Goal: Information Seeking & Learning: Learn about a topic

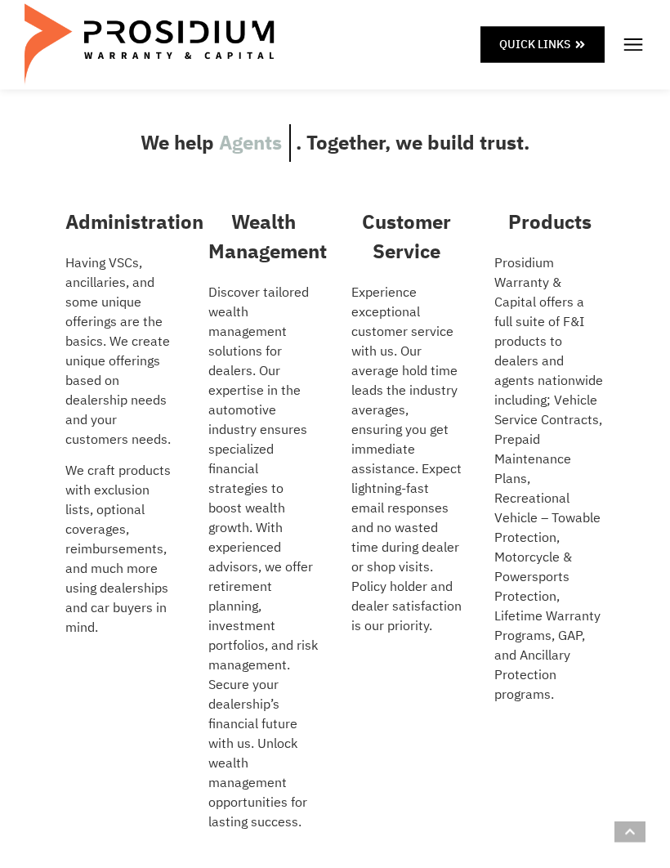
scroll to position [481, 0]
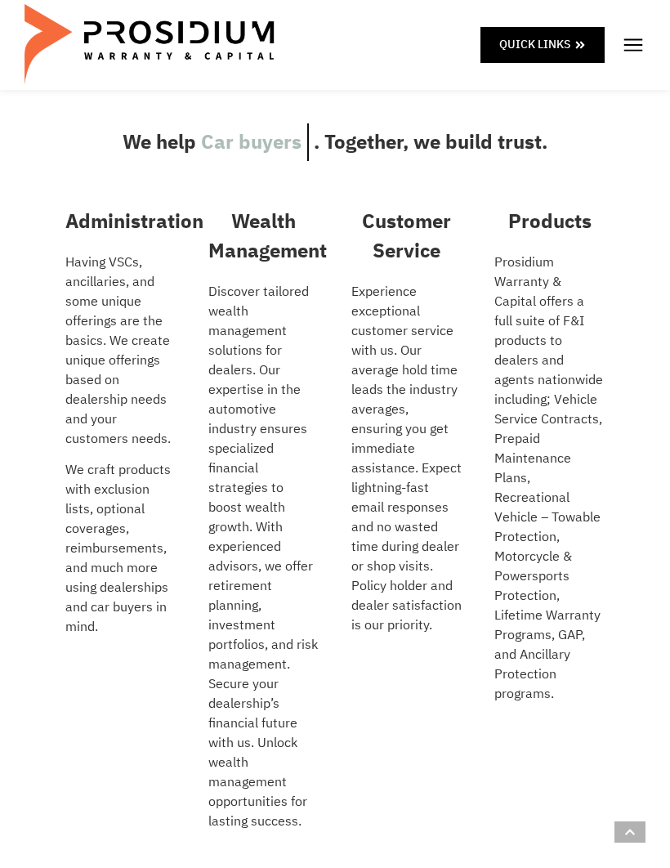
click at [586, 38] on span at bounding box center [580, 44] width 11 height 20
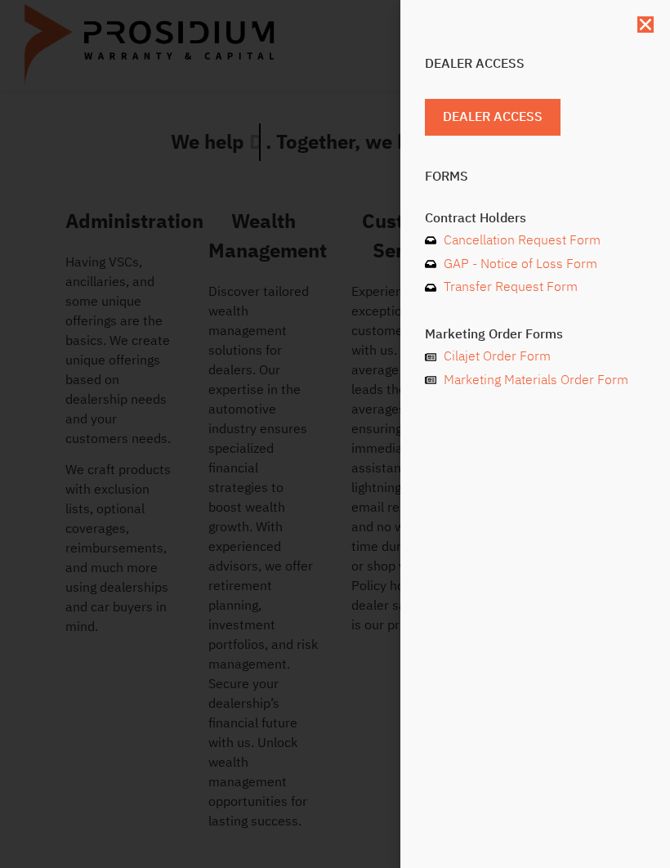
click at [651, 23] on icon "Close" at bounding box center [645, 24] width 16 height 16
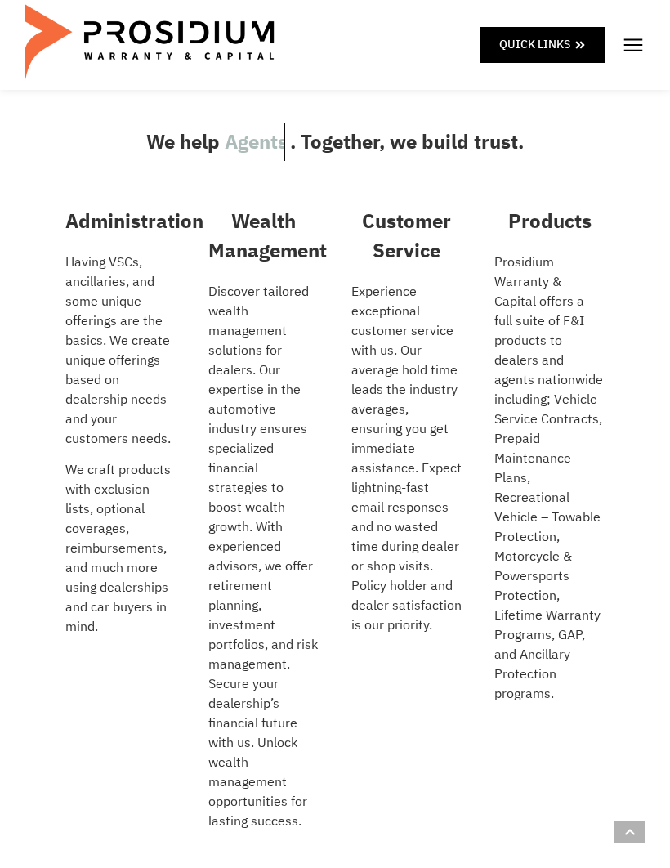
click at [644, 46] on img at bounding box center [633, 45] width 25 height 25
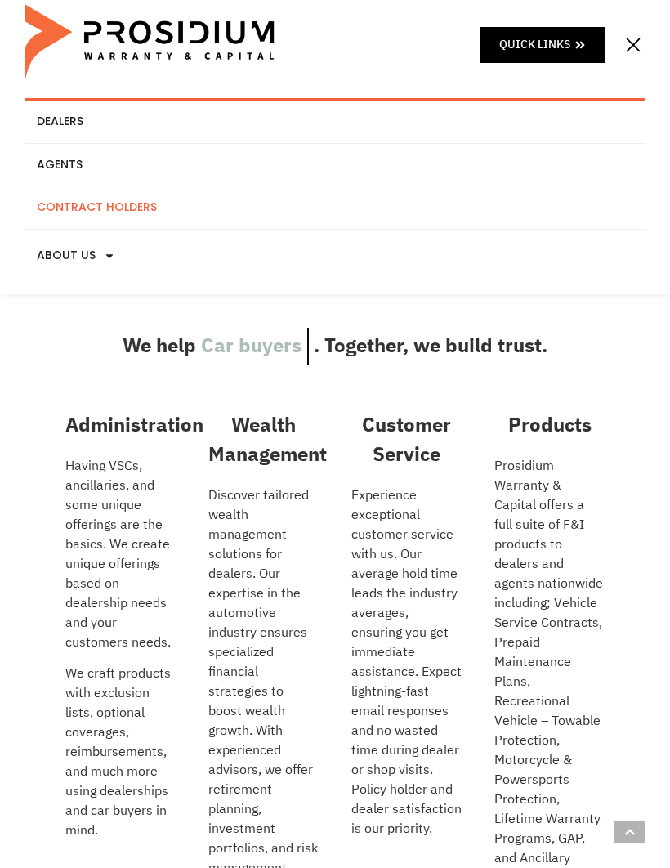
click at [150, 205] on link "Contract Holders" at bounding box center [335, 207] width 621 height 42
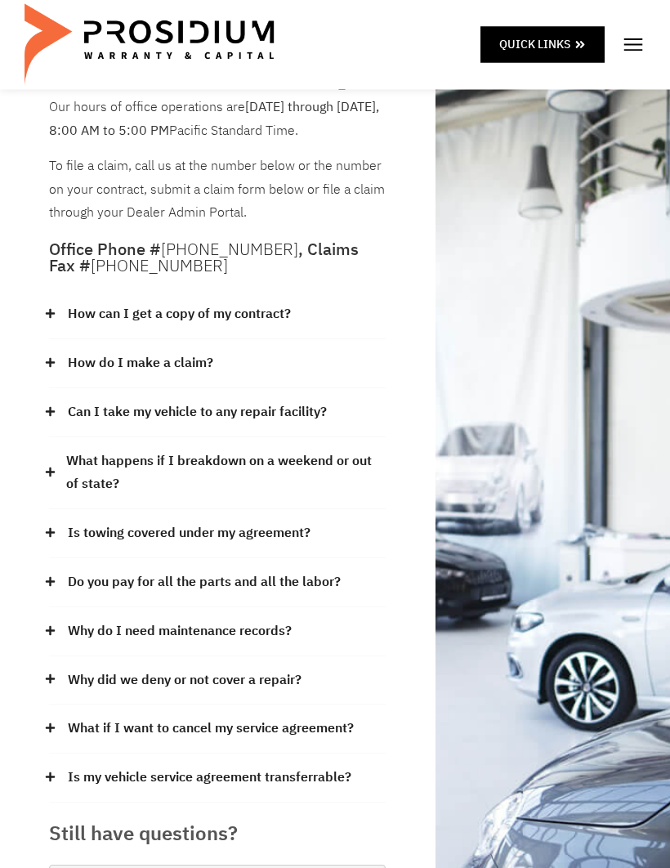
click at [275, 306] on link "How can I get a copy of my contract?" at bounding box center [179, 315] width 223 height 24
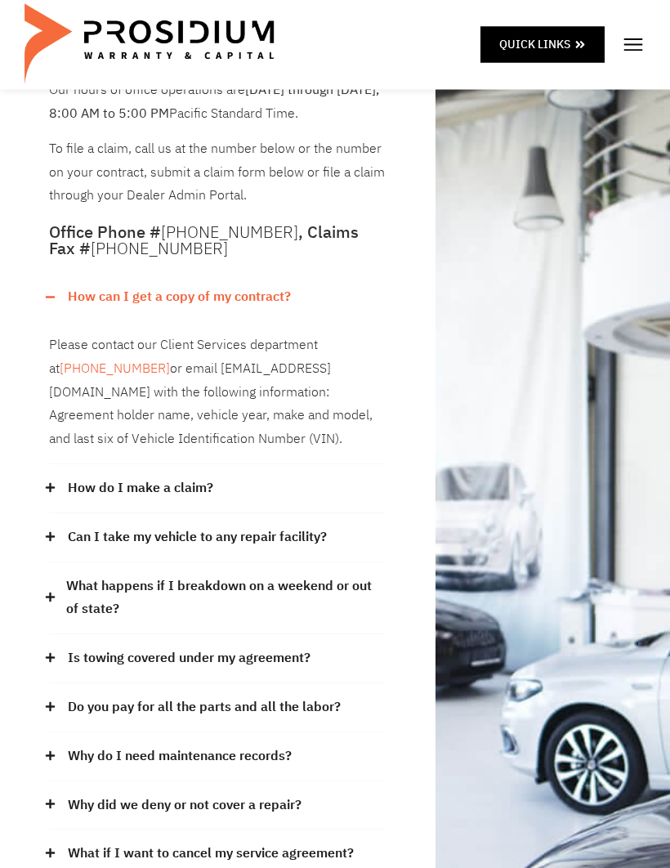
scroll to position [96, 0]
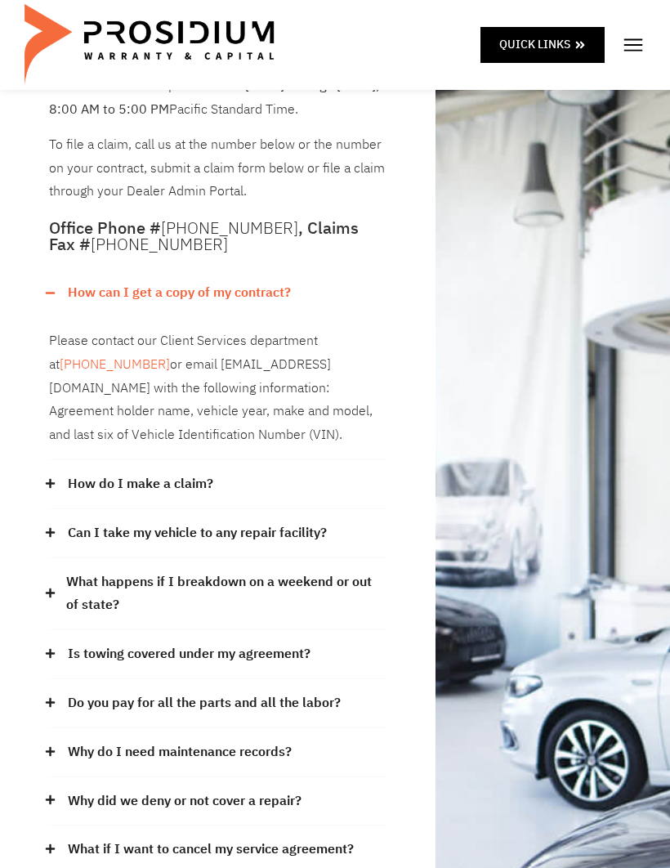
click at [320, 521] on link "Can I take my vehicle to any repair facility?" at bounding box center [197, 533] width 259 height 24
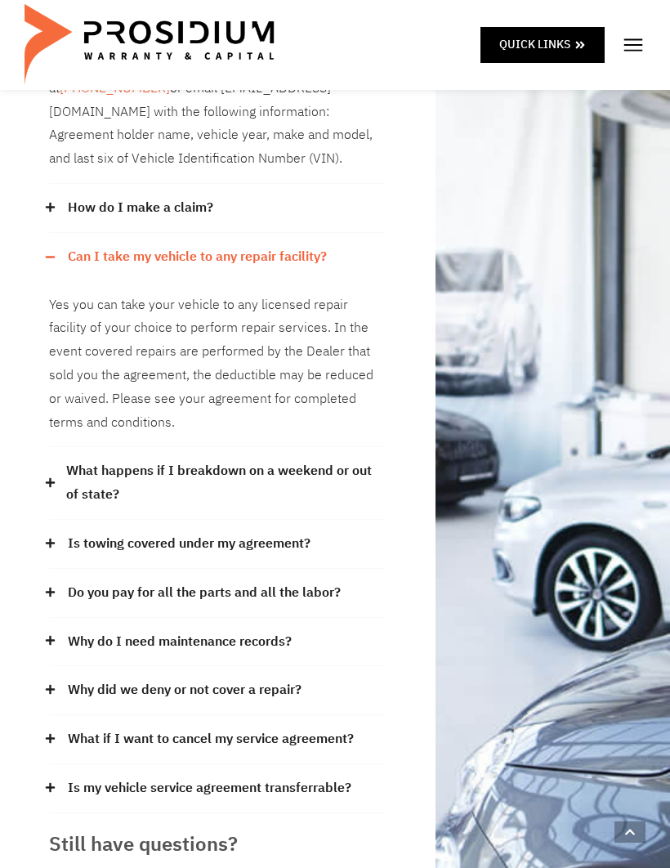
scroll to position [378, 0]
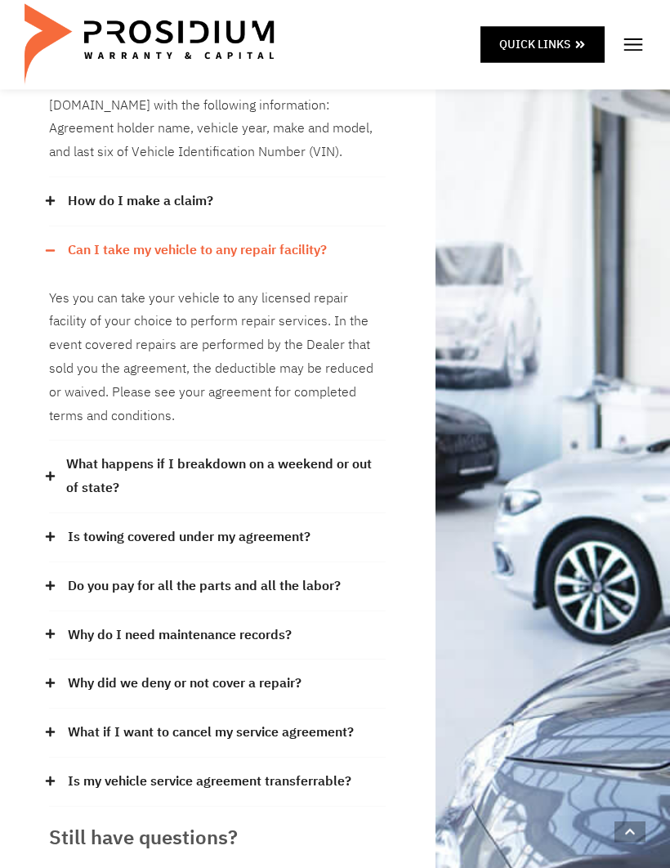
click at [377, 454] on link "What happens if I breakdown on a weekend or out of state?" at bounding box center [226, 477] width 320 height 47
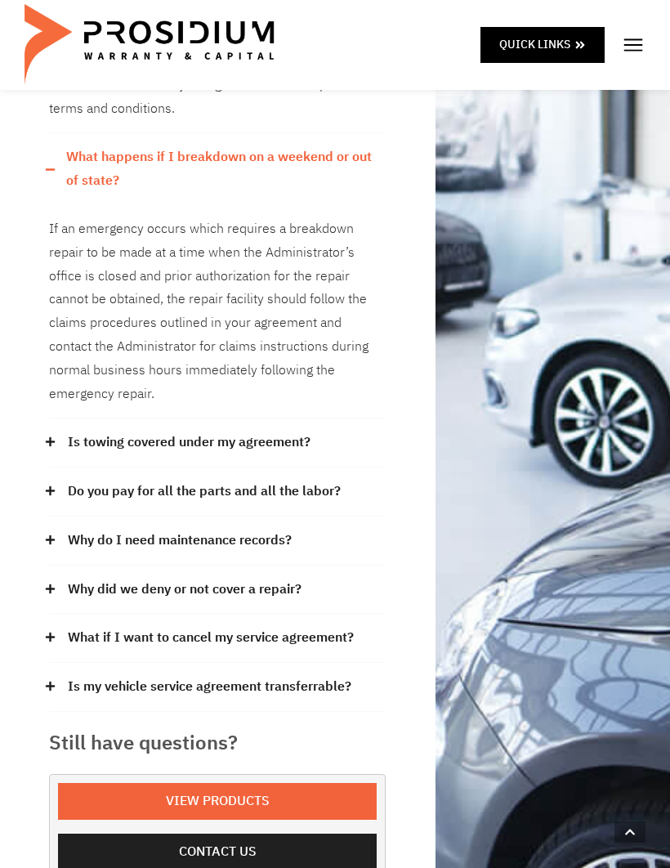
scroll to position [694, 0]
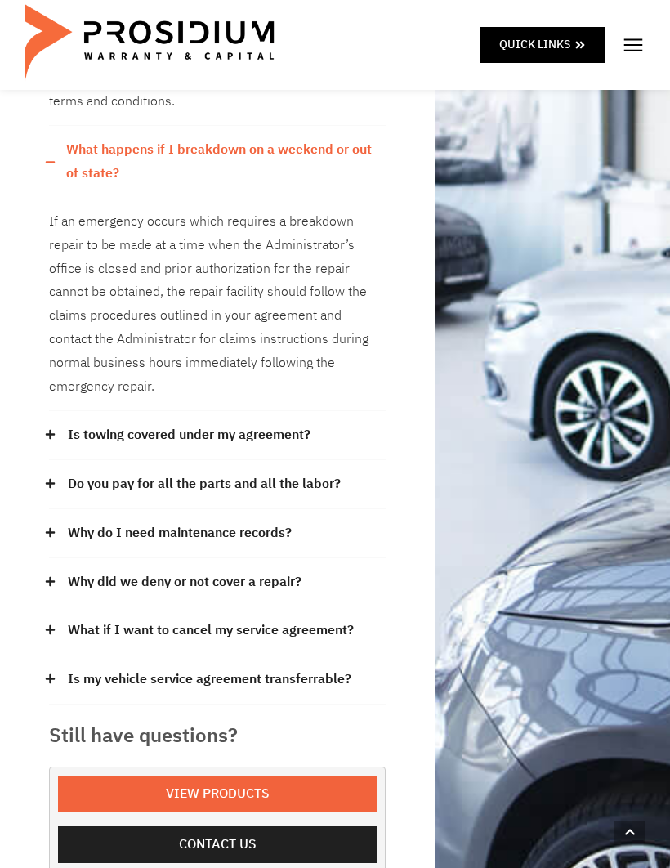
click at [306, 423] on link "Is towing covered under my agreement?" at bounding box center [189, 435] width 243 height 24
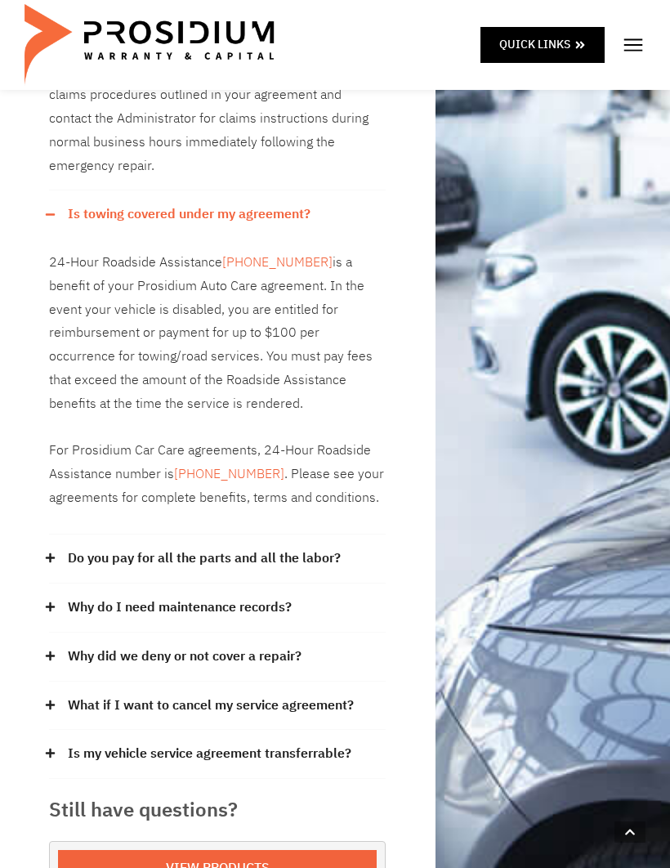
scroll to position [919, 0]
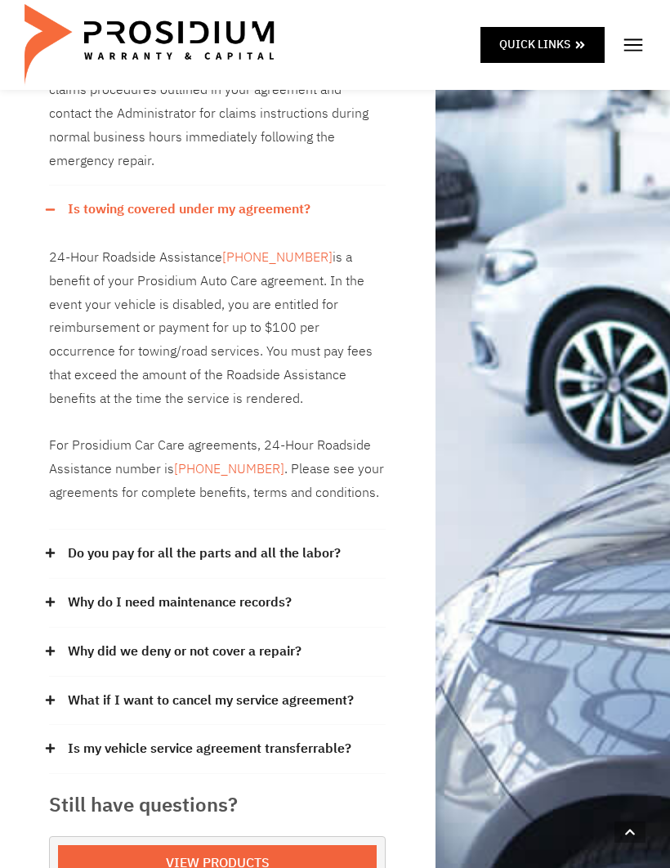
click at [318, 542] on link "Do you pay for all the parts and all the labor?" at bounding box center [204, 554] width 273 height 24
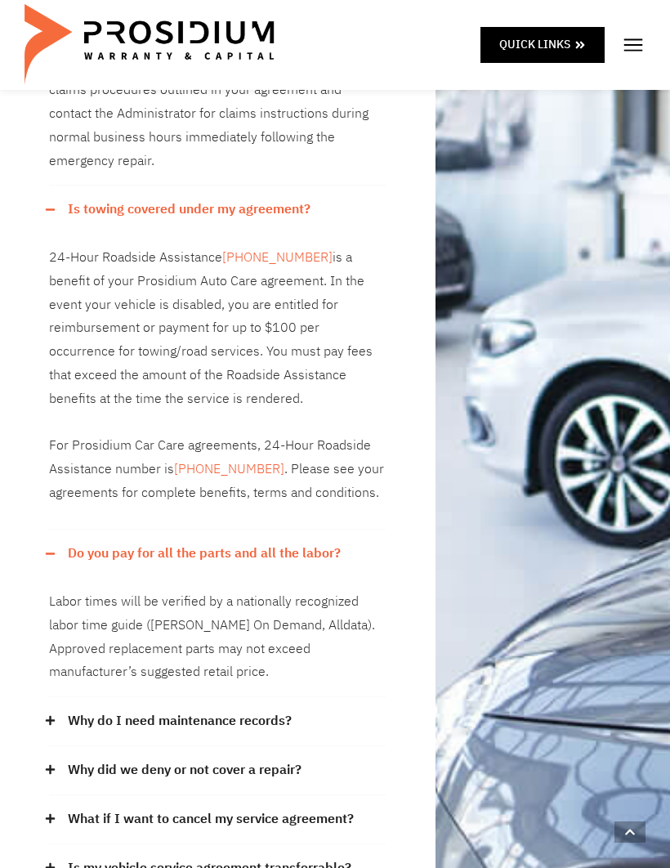
click at [292, 709] on link "Why do I need maintenance records?" at bounding box center [180, 721] width 224 height 24
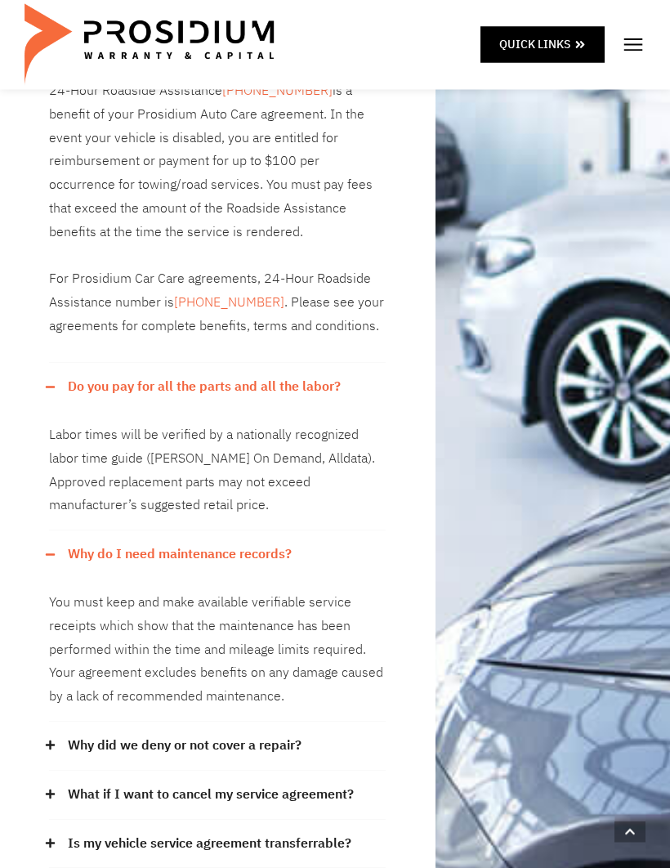
scroll to position [1089, 0]
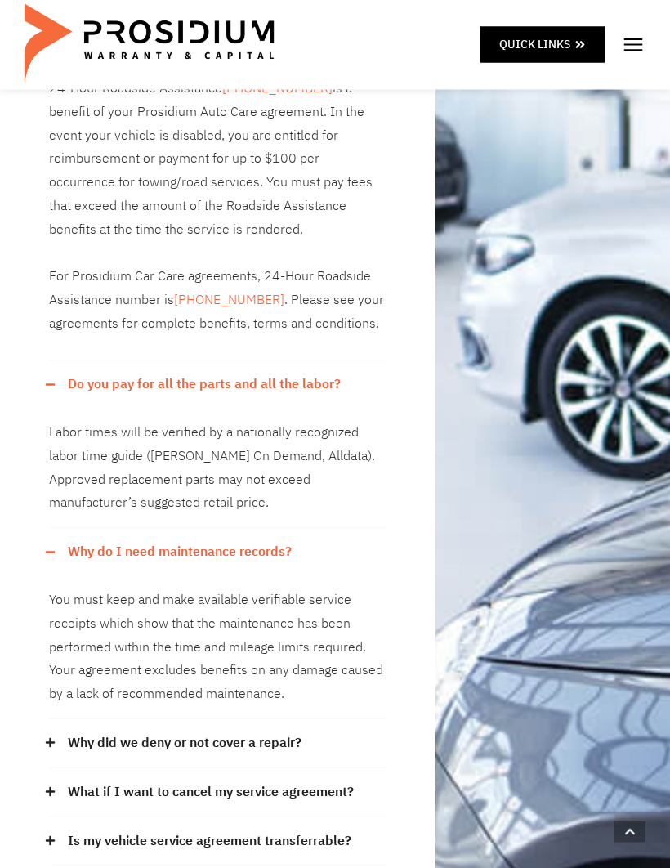
click at [299, 732] on link "Why did we deny or not cover a repair?" at bounding box center [185, 744] width 234 height 24
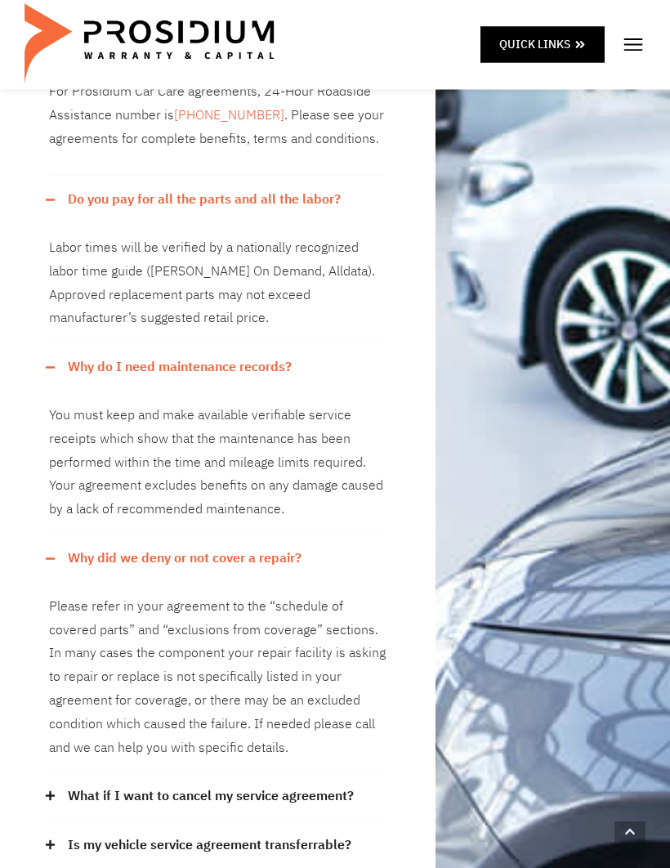
scroll to position [1273, 0]
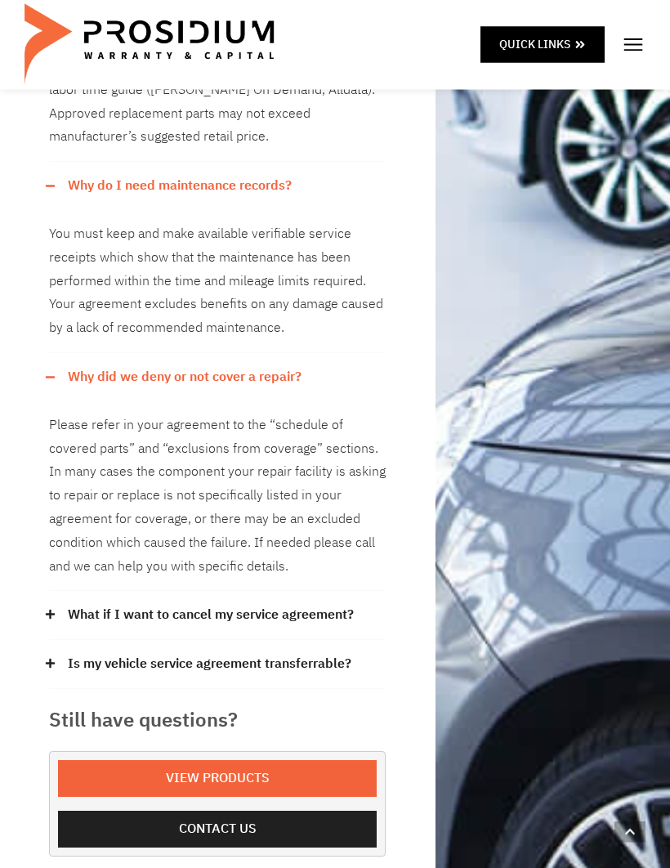
click at [330, 604] on link "What if I want to cancel my service agreement?" at bounding box center [211, 616] width 286 height 24
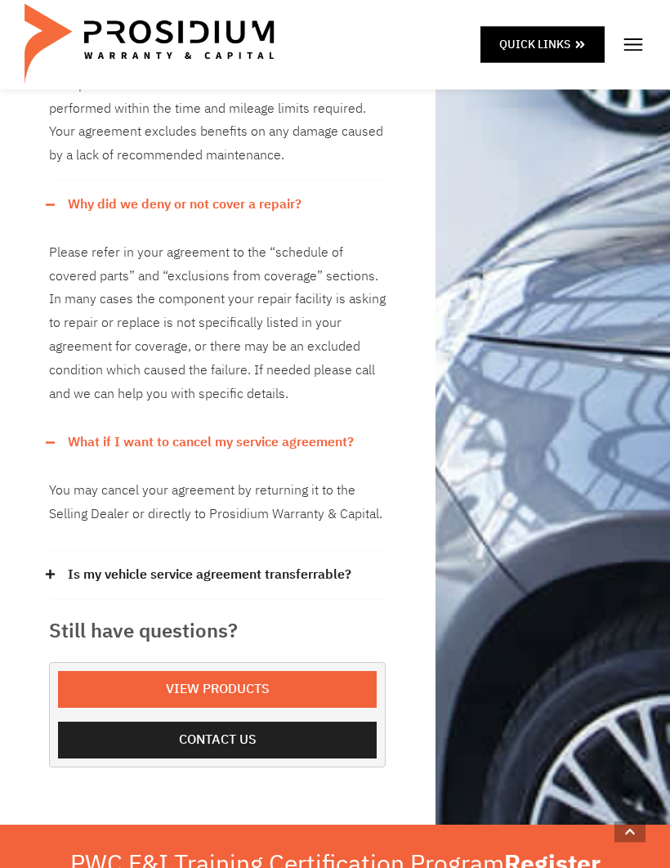
scroll to position [1627, 0]
click at [320, 563] on link "Is my vehicle service agreement transferrable?" at bounding box center [210, 575] width 284 height 24
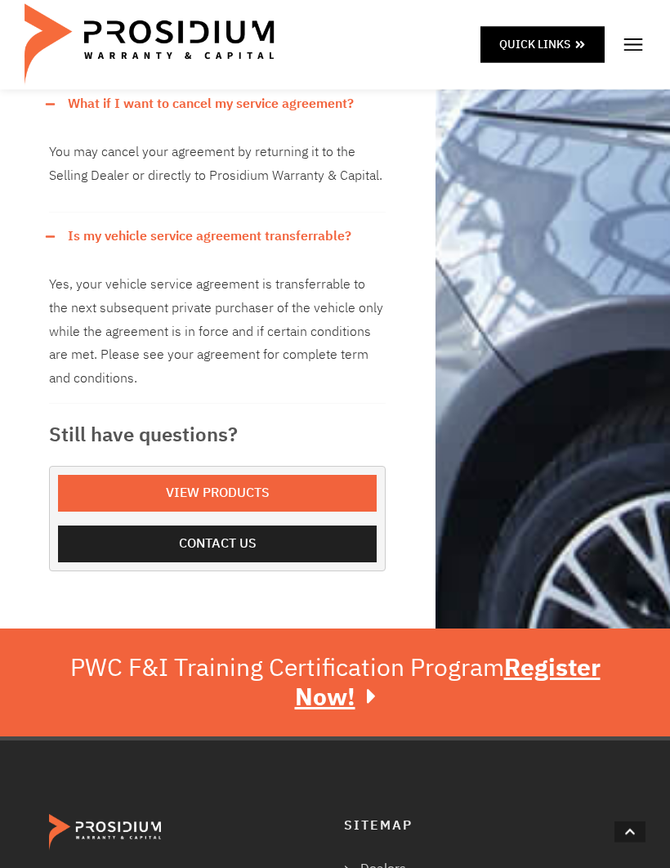
scroll to position [1967, 0]
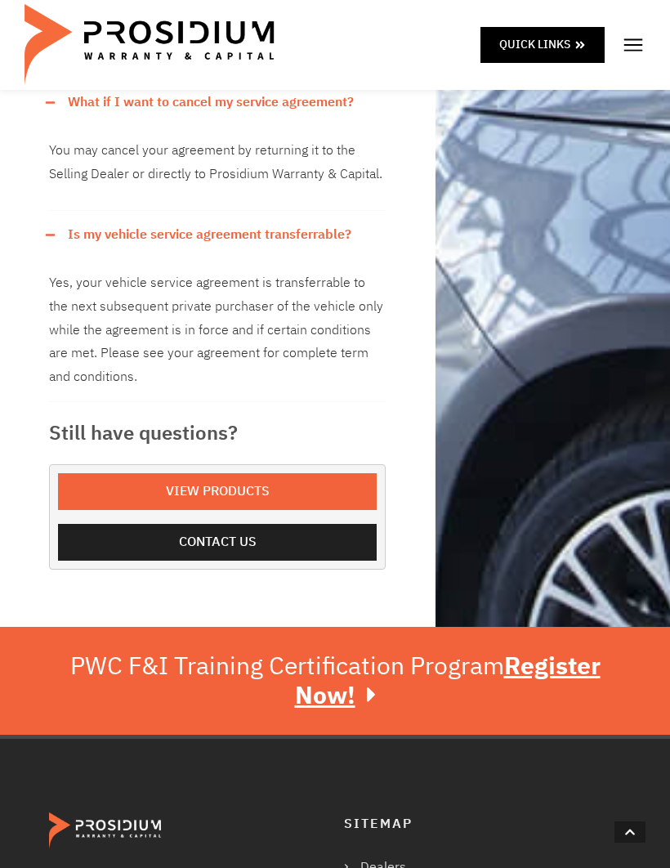
click at [320, 480] on span "View Products" at bounding box center [217, 492] width 283 height 24
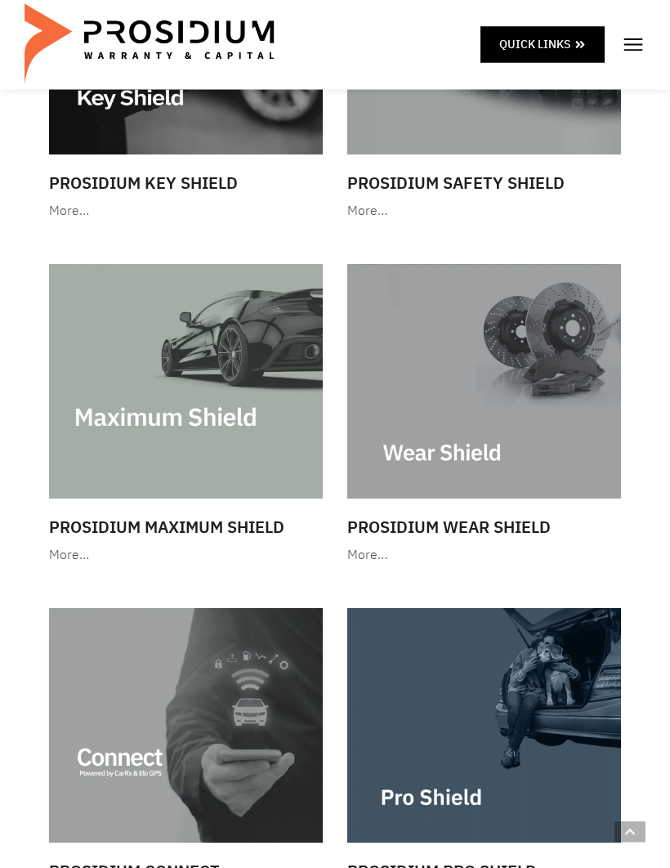
scroll to position [2776, 0]
click at [264, 526] on h3 "Prosidium Maximum Shield" at bounding box center [186, 527] width 274 height 25
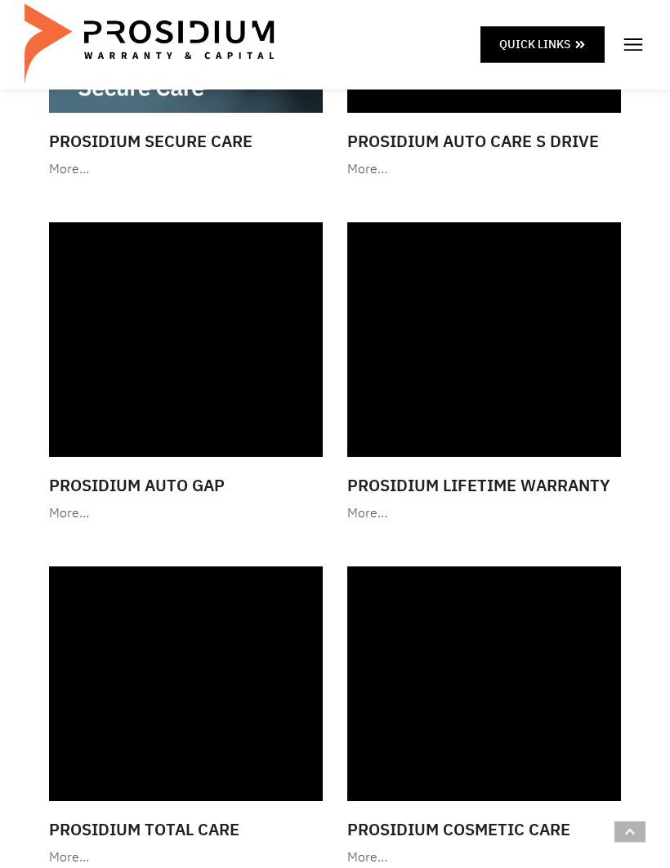
scroll to position [1442, 0]
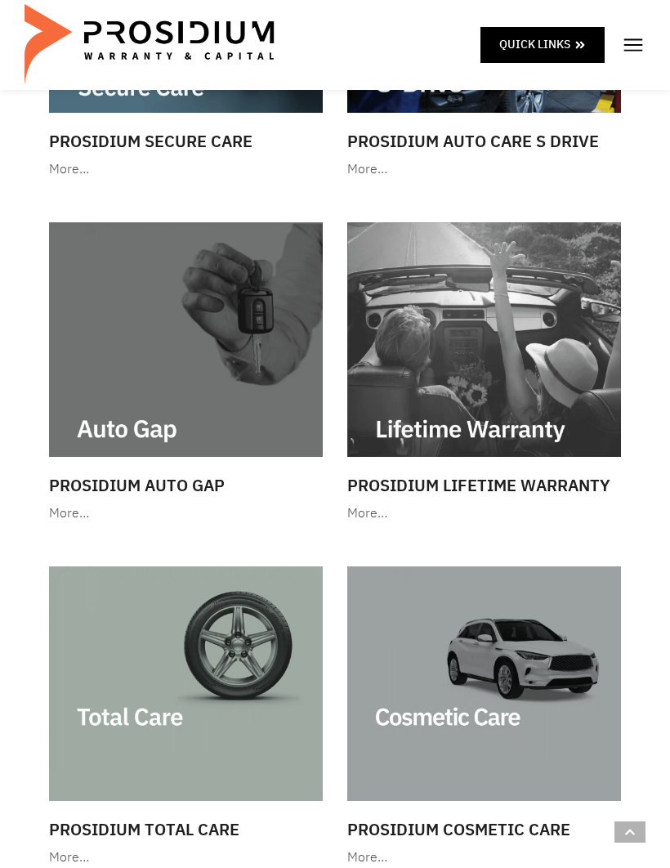
click at [218, 716] on img at bounding box center [186, 683] width 274 height 235
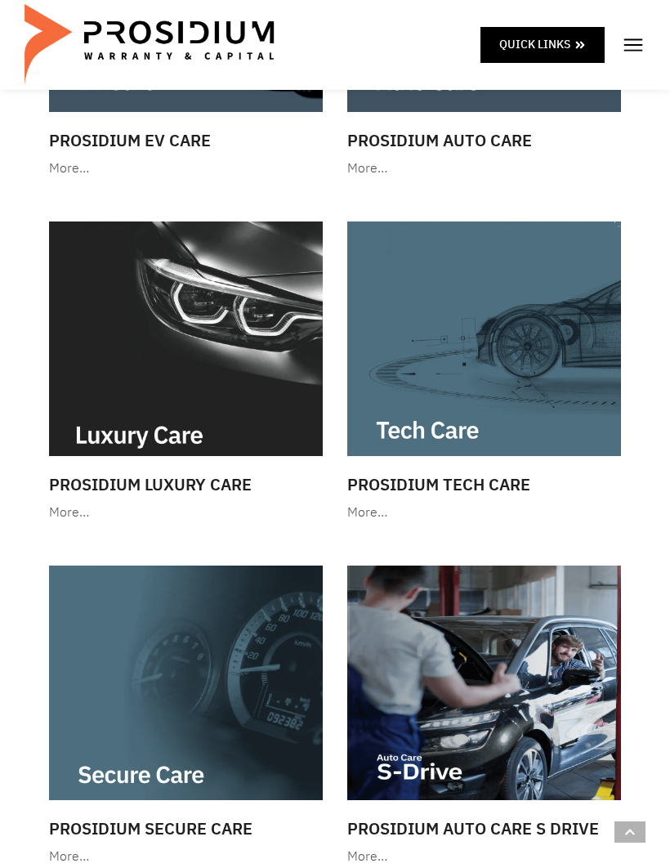
scroll to position [749, 0]
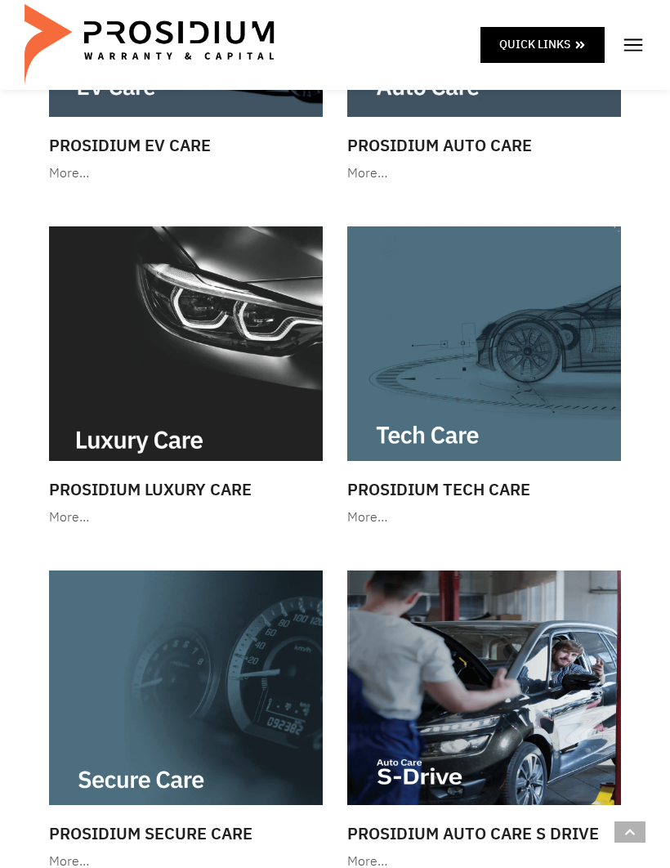
click at [252, 482] on h3 "Prosidium Luxury Care" at bounding box center [186, 489] width 274 height 25
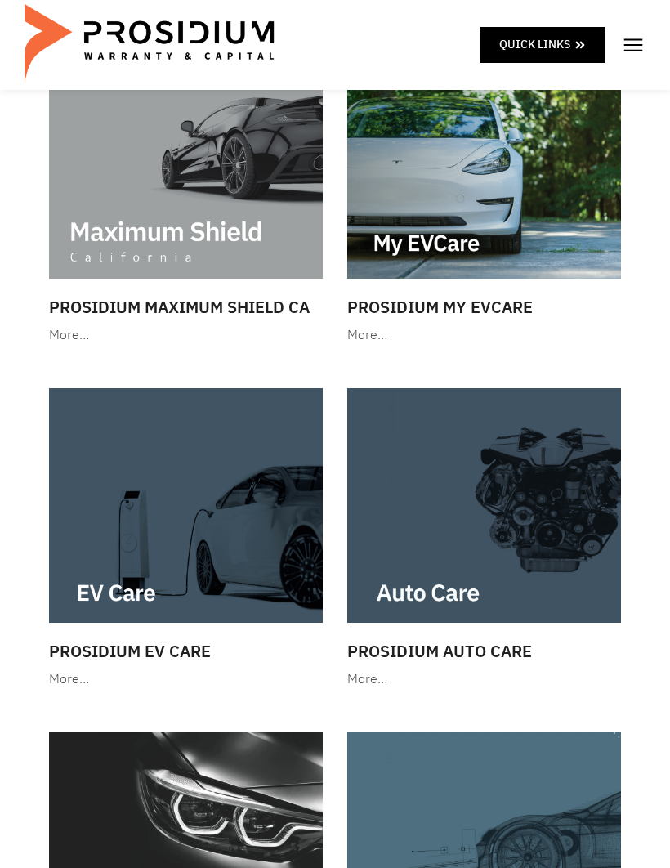
scroll to position [247, 0]
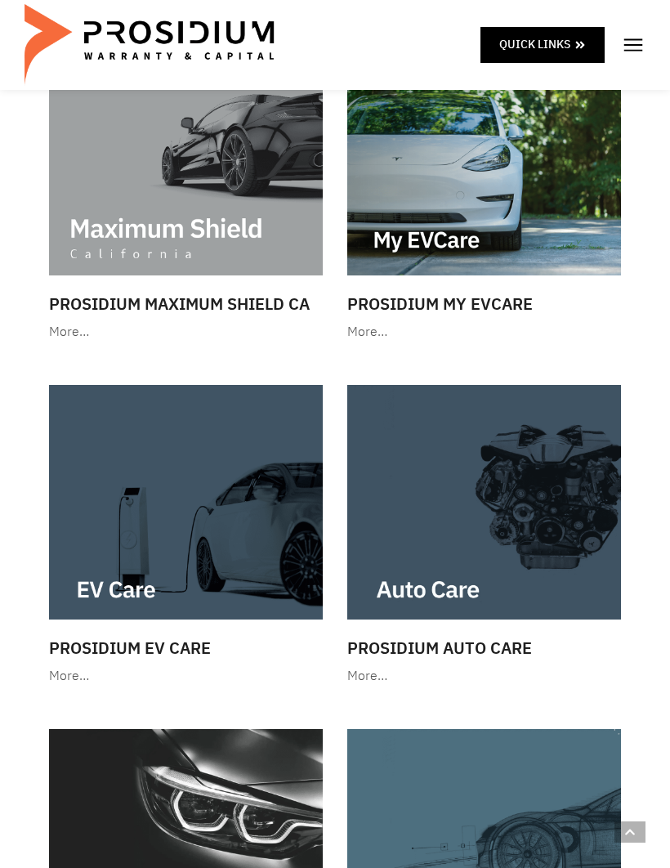
click at [511, 646] on h3 "Prosidium Auto Care" at bounding box center [484, 648] width 274 height 25
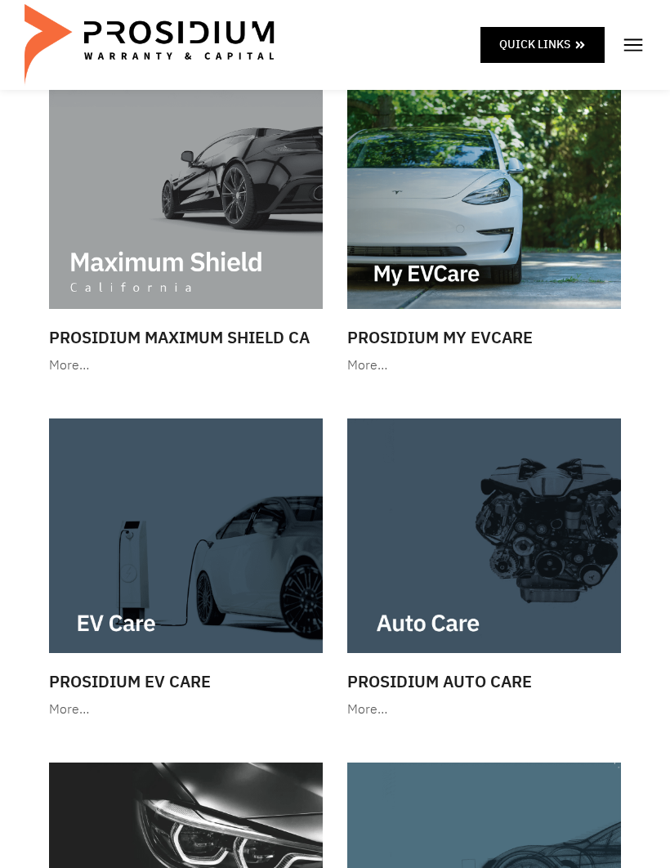
scroll to position [0, 0]
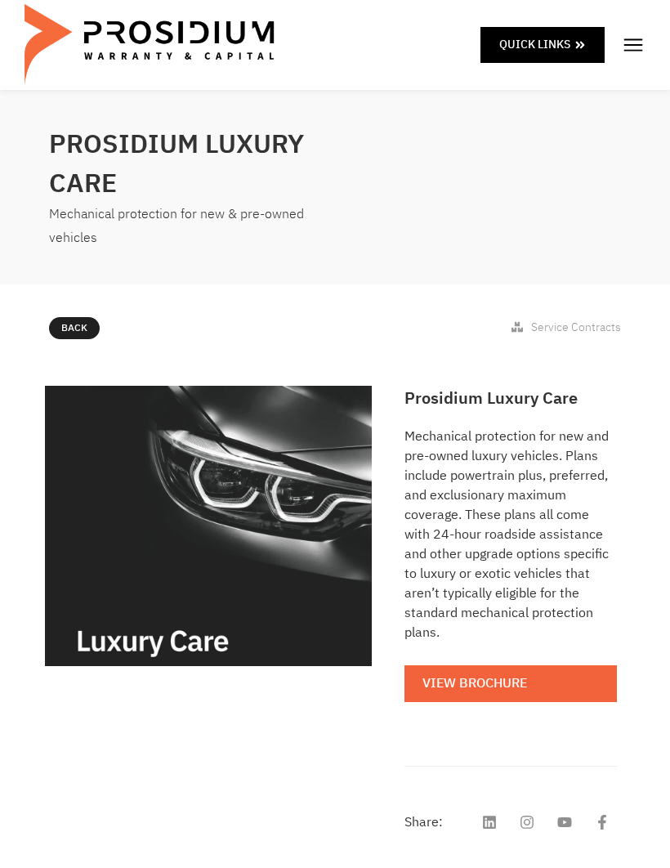
click at [540, 665] on link "View Brochure" at bounding box center [511, 683] width 212 height 37
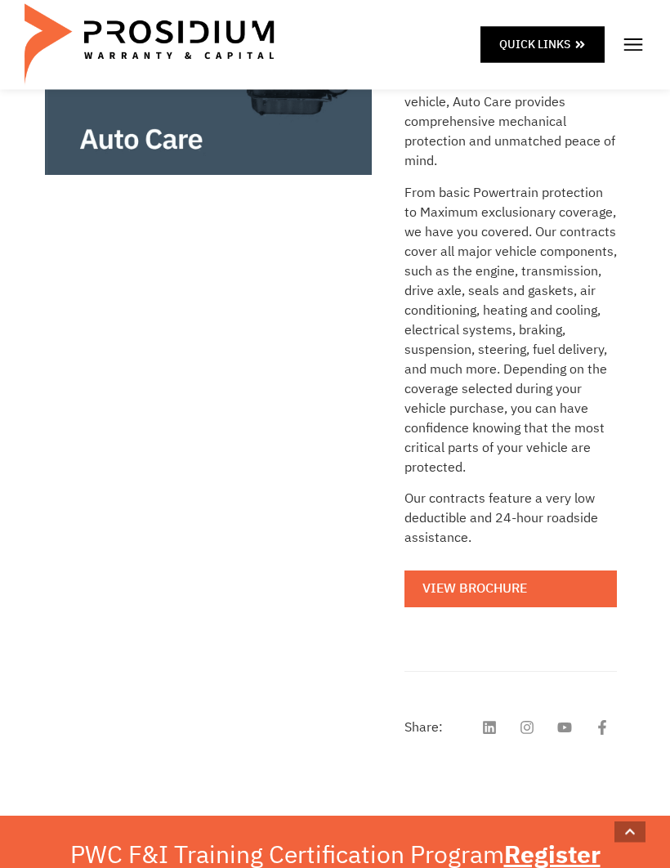
scroll to position [491, 0]
click at [559, 592] on link "View Brochure" at bounding box center [511, 588] width 212 height 37
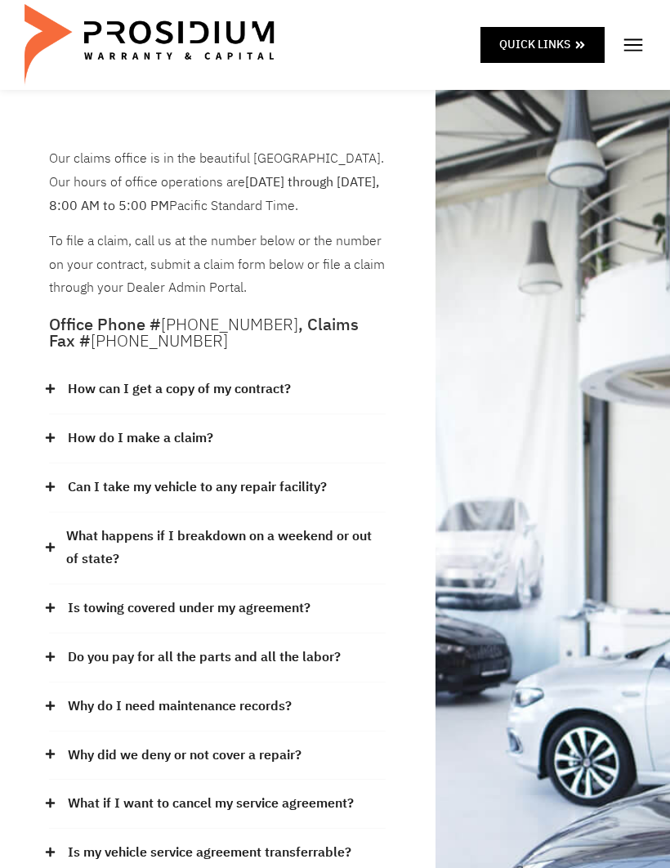
click at [644, 39] on img at bounding box center [633, 45] width 25 height 25
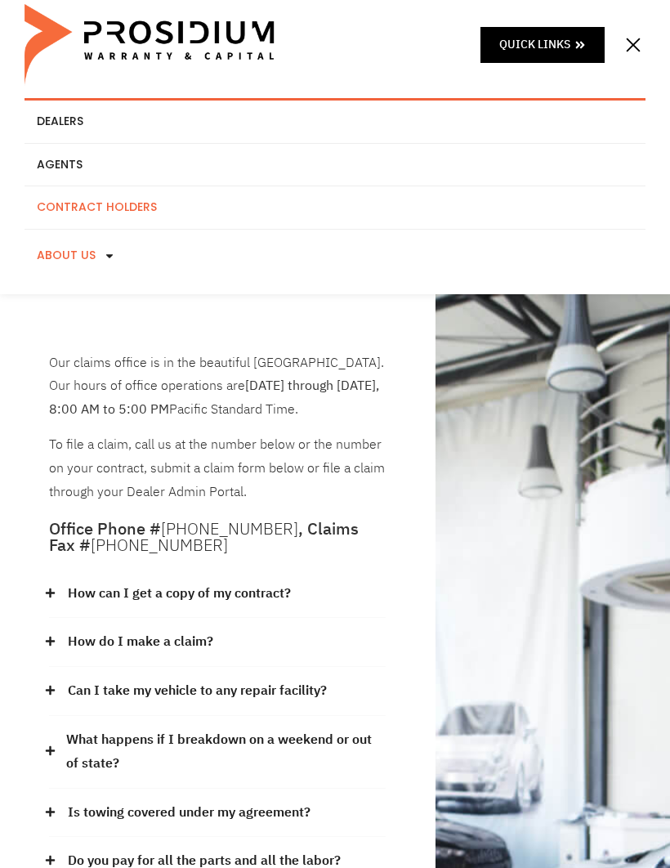
click at [108, 254] on icon at bounding box center [109, 256] width 7 height 4
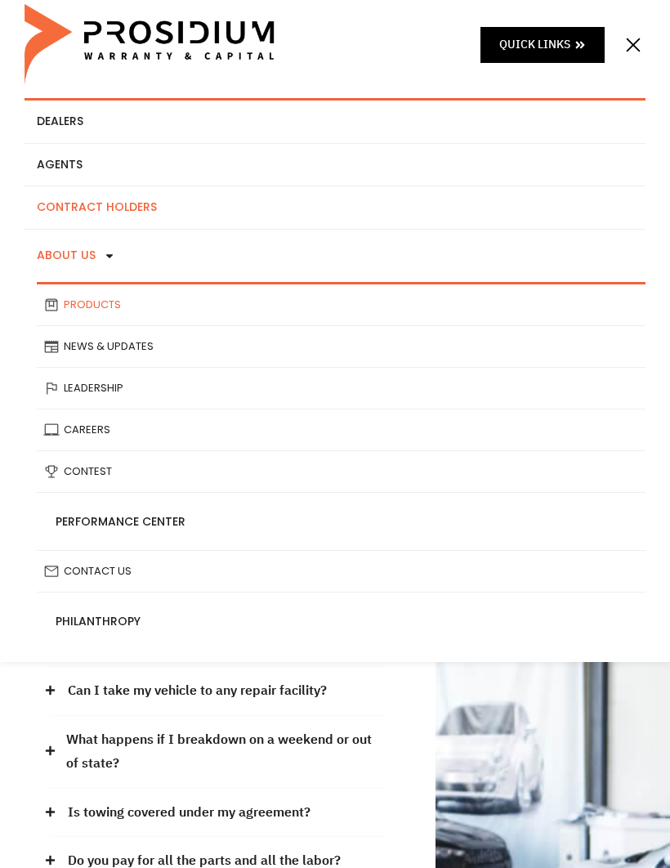
click at [144, 304] on link "Products" at bounding box center [341, 304] width 609 height 41
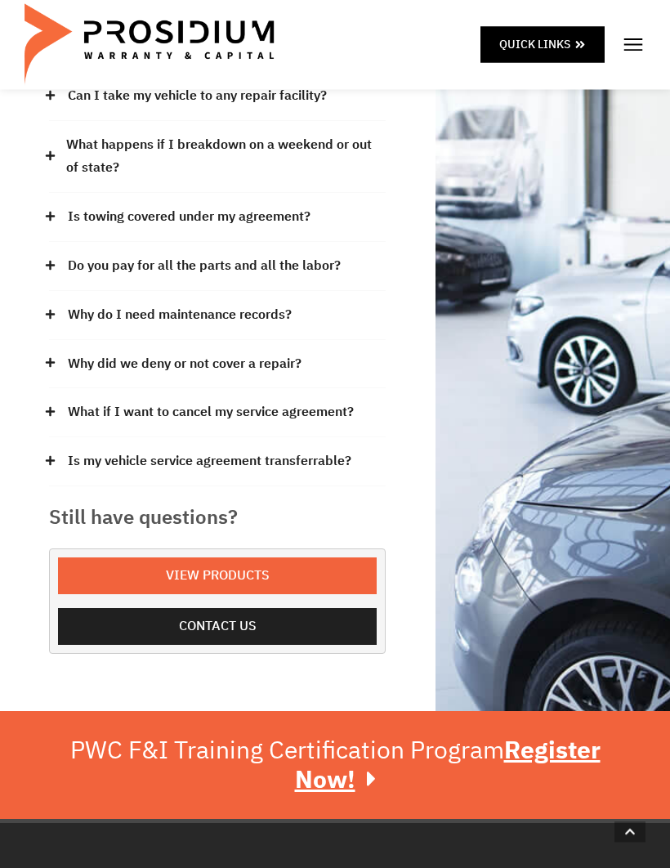
scroll to position [392, 0]
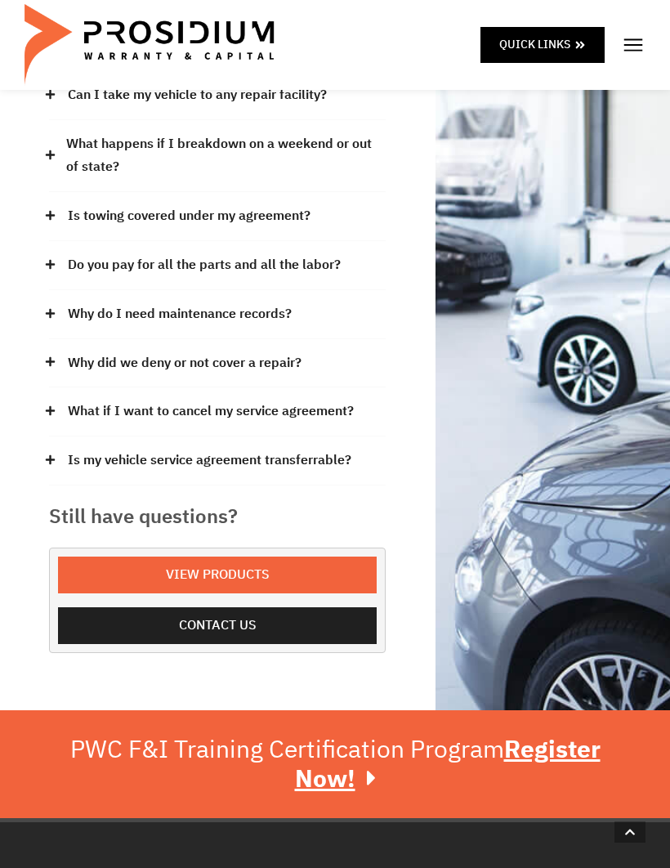
click at [284, 311] on link "Why do I need maintenance records?" at bounding box center [180, 314] width 224 height 24
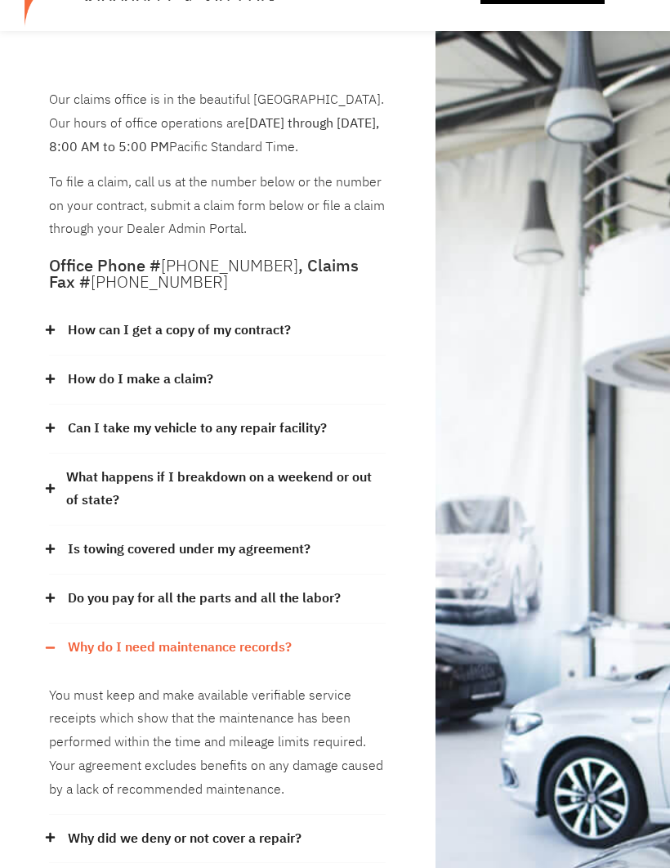
scroll to position [0, 0]
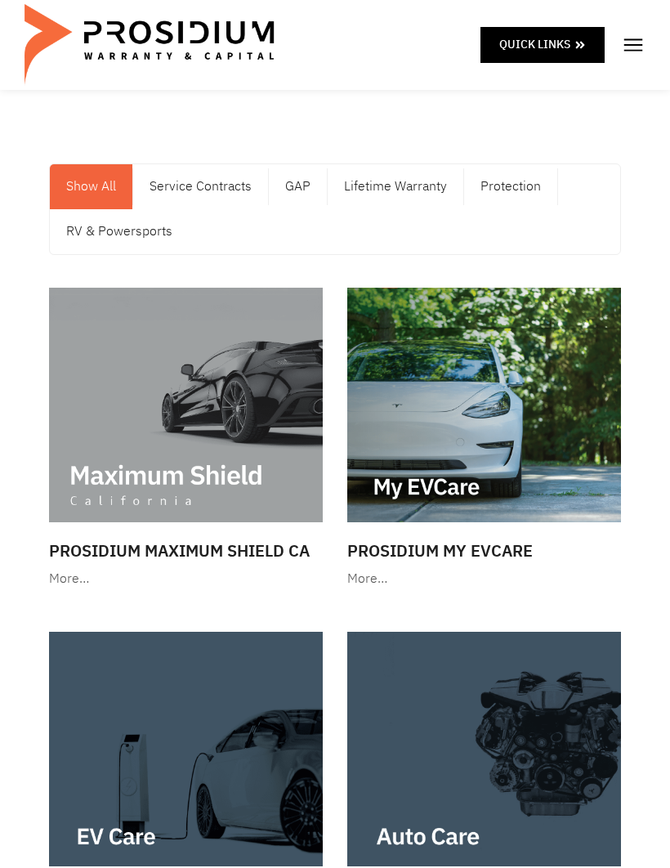
click at [527, 187] on link "Protection" at bounding box center [510, 186] width 93 height 45
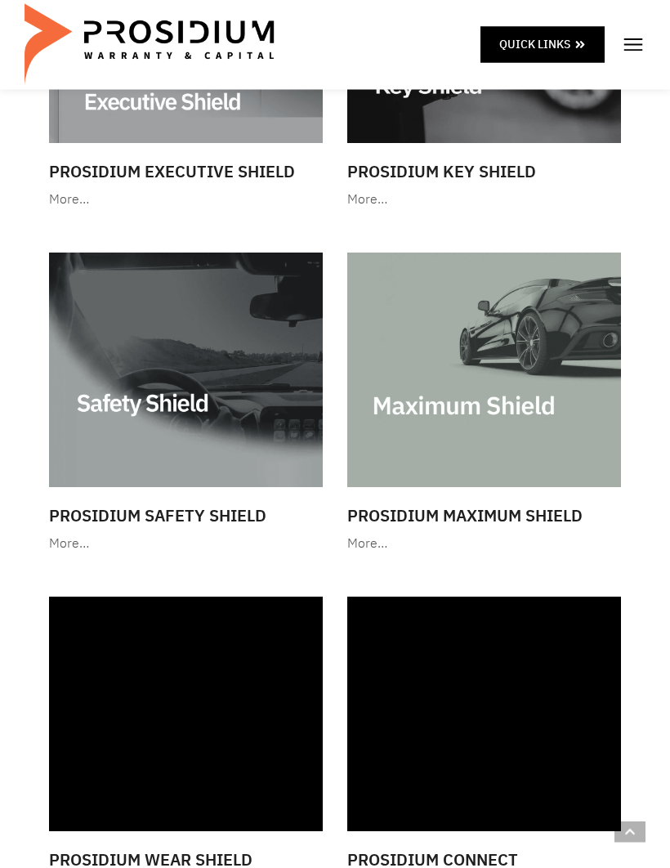
scroll to position [1067, 0]
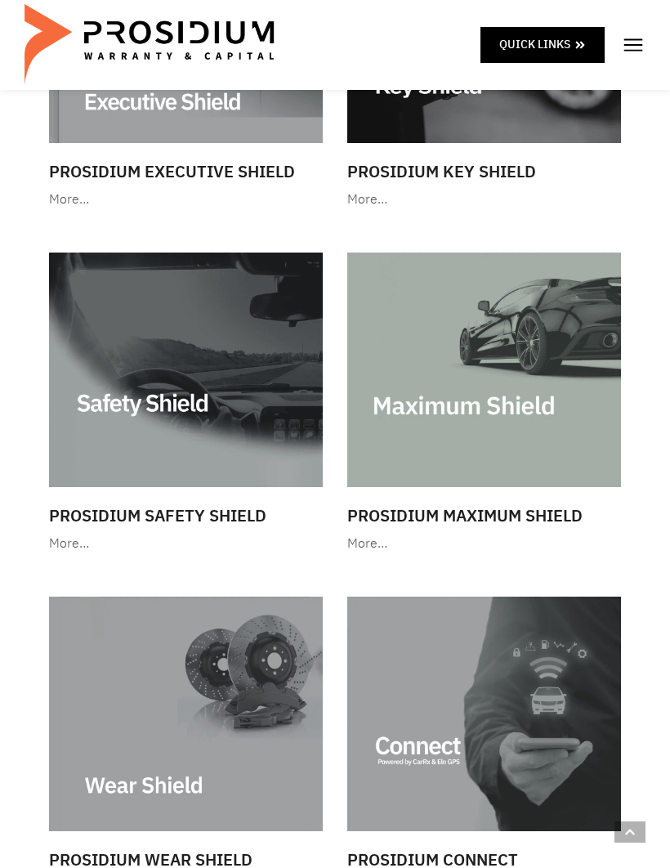
click at [570, 506] on h3 "Prosidium Maximum Shield" at bounding box center [484, 515] width 274 height 25
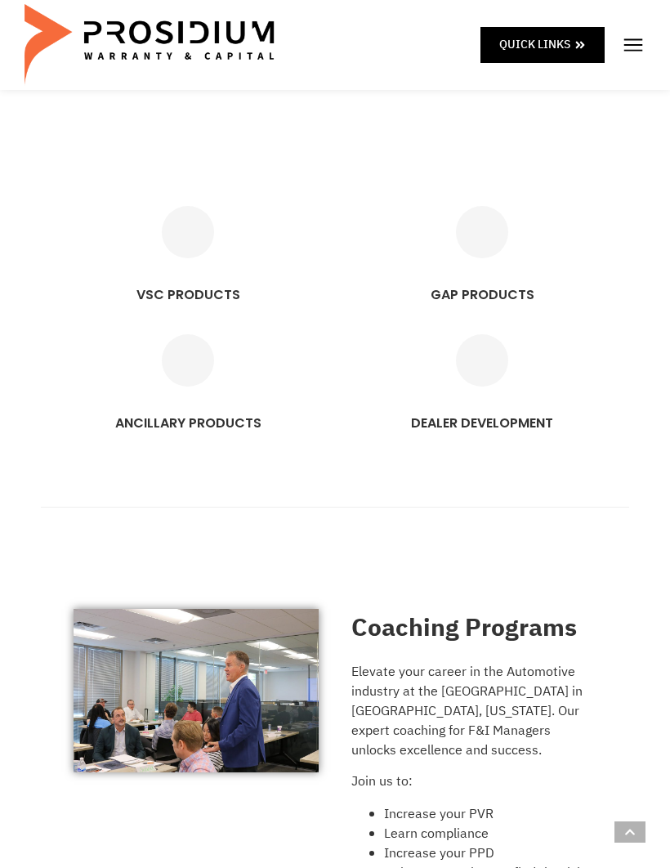
scroll to position [1261, 0]
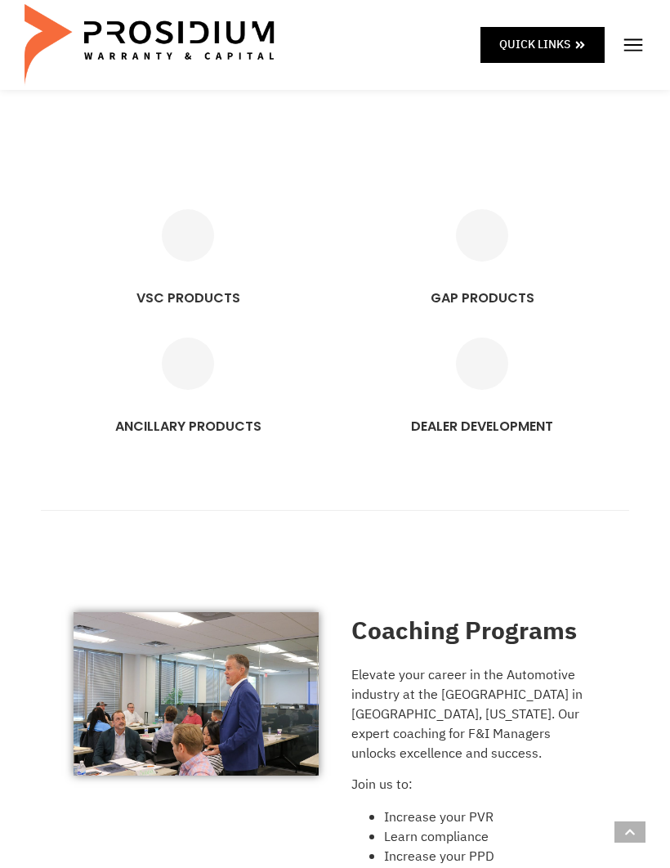
click at [213, 291] on div "VSC PRODUCTS" at bounding box center [188, 301] width 278 height 39
click at [213, 262] on link "VSC PRODUCTS" at bounding box center [188, 235] width 52 height 52
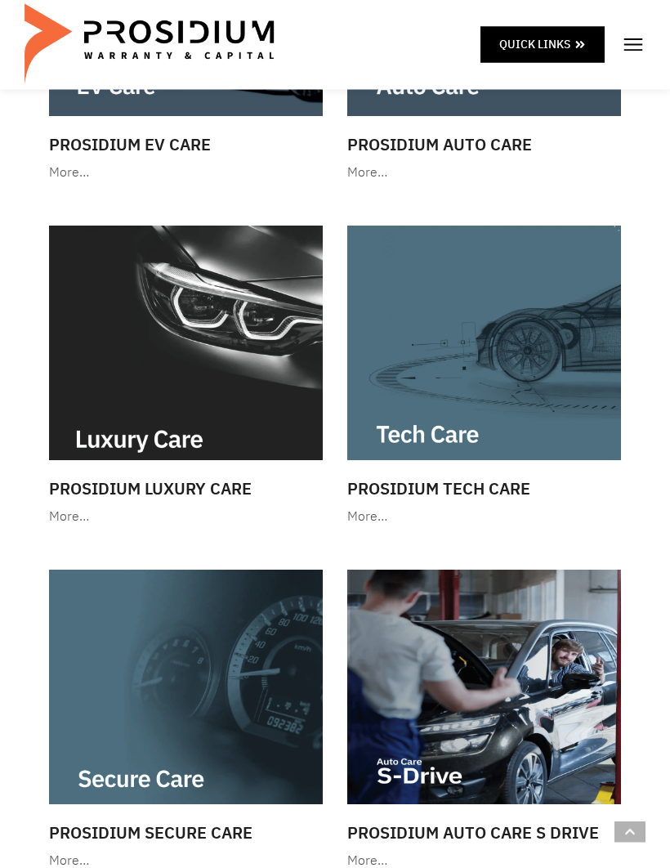
scroll to position [750, 0]
click at [515, 486] on h3 "Prosidium Tech Care" at bounding box center [484, 488] width 274 height 25
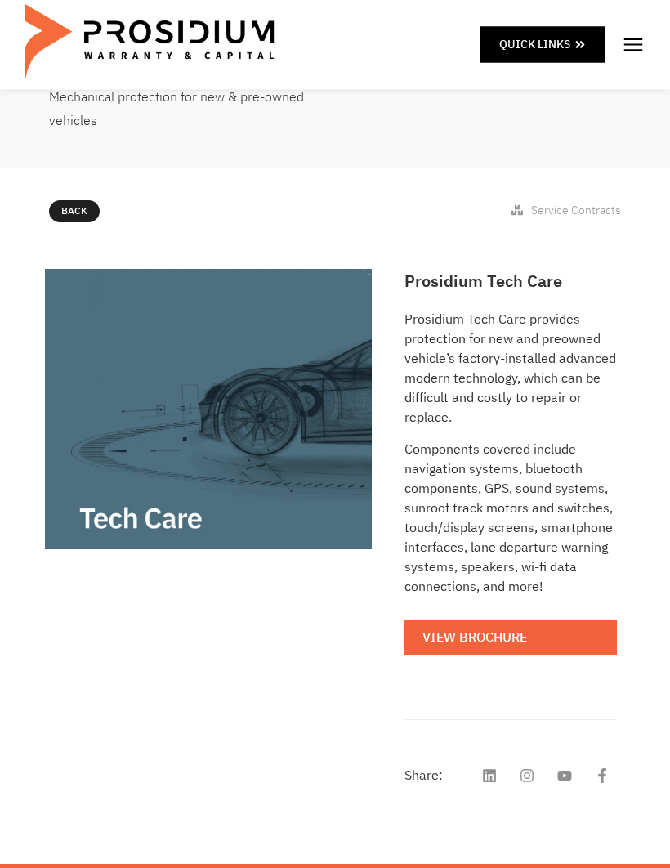
scroll to position [118, 0]
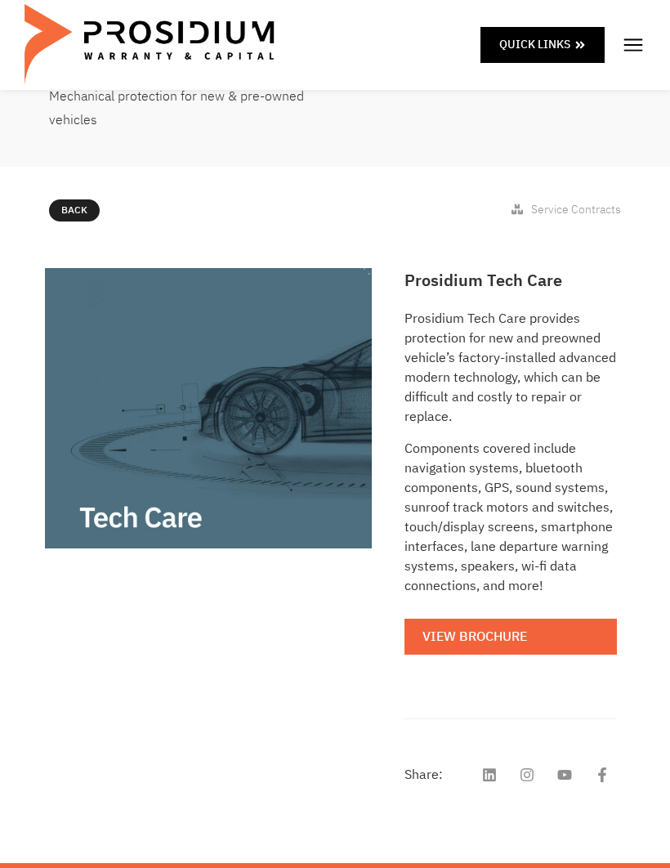
click at [561, 636] on link "View Brochure" at bounding box center [511, 637] width 212 height 37
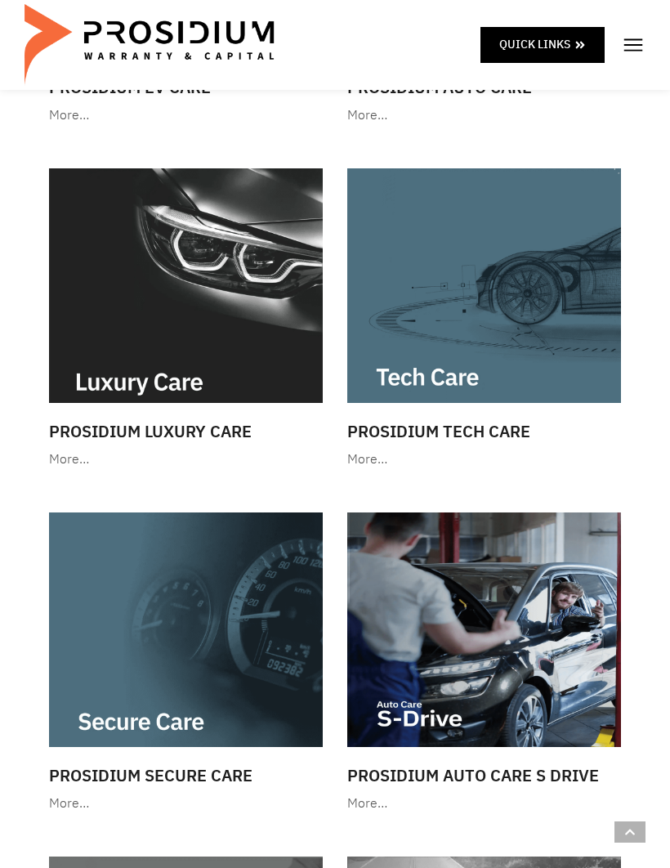
click at [255, 422] on h3 "Prosidium Luxury Care" at bounding box center [186, 431] width 274 height 25
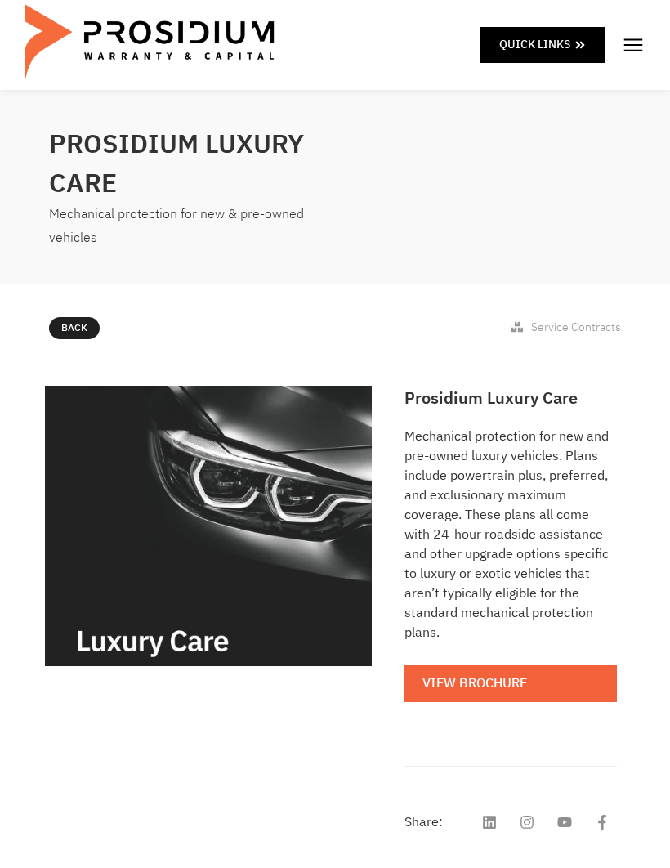
click at [544, 667] on link "View Brochure" at bounding box center [511, 683] width 212 height 37
